Goal: Task Accomplishment & Management: Manage account settings

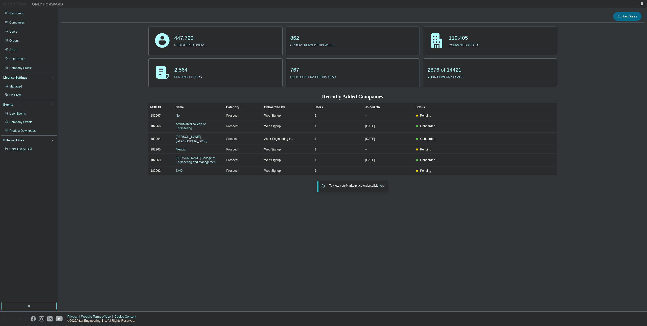
click at [12, 27] on div "Dashboard Companies Users Orders SKUs User Profile Company Profile License Sett…" at bounding box center [29, 81] width 56 height 145
click at [14, 25] on div "Companies" at bounding box center [29, 22] width 54 height 8
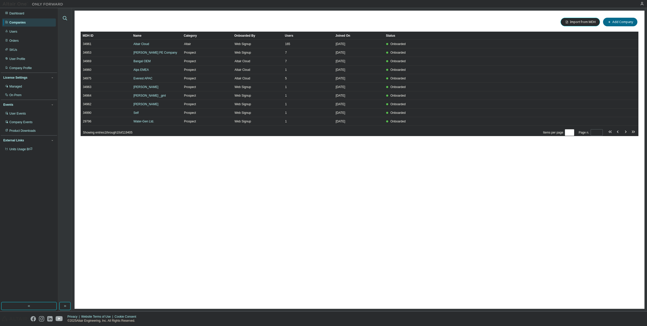
click at [67, 18] on icon "button" at bounding box center [65, 18] width 6 height 6
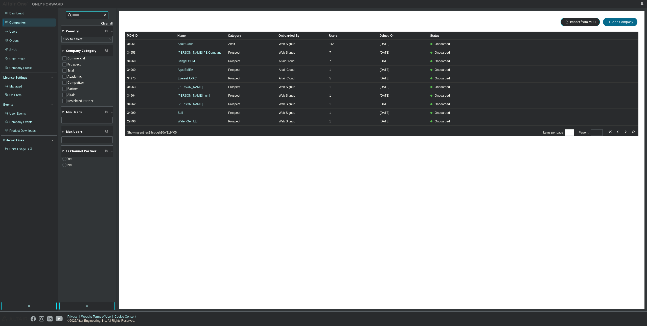
click at [95, 16] on input "text" at bounding box center [87, 15] width 30 height 5
paste input "**********"
type input "**********"
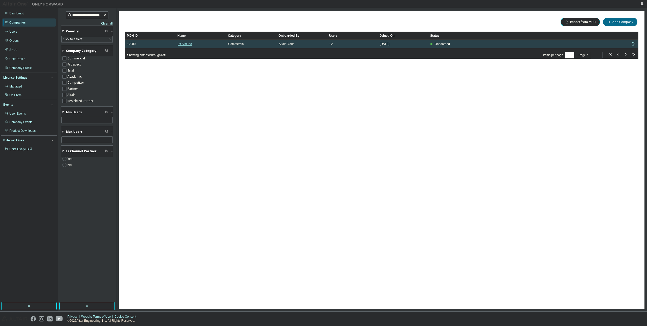
click at [188, 44] on link "Lx Sim Inc" at bounding box center [185, 44] width 14 height 4
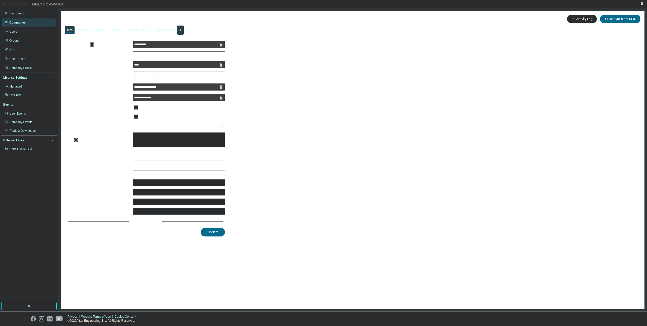
click at [183, 29] on icon "button" at bounding box center [180, 30] width 6 height 6
click at [346, 31] on div "New User Routing" at bounding box center [334, 30] width 25 height 4
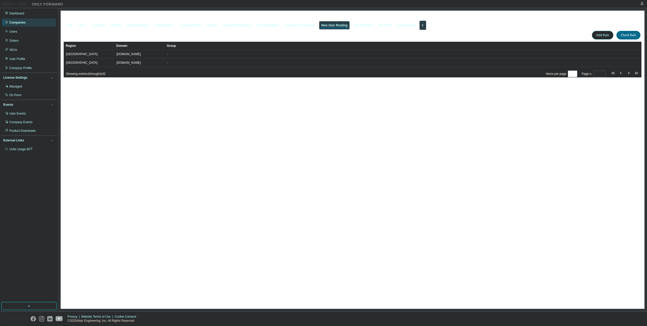
click at [607, 36] on button "Add Rule" at bounding box center [602, 35] width 21 height 9
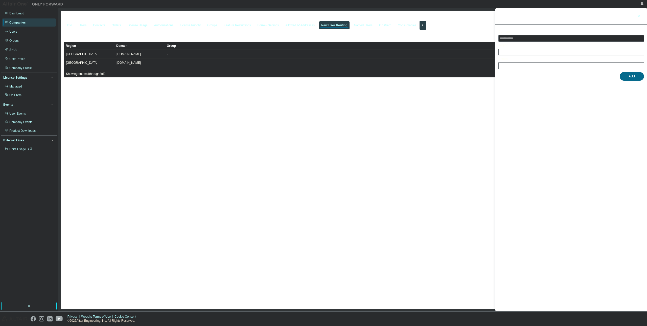
click at [640, 15] on icon "button" at bounding box center [639, 16] width 4 height 4
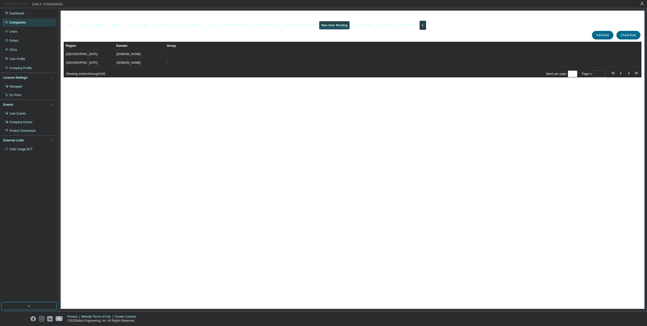
click at [373, 37] on div "Add Rule Check Rule" at bounding box center [497, 35] width 289 height 11
